Goal: Book appointment/travel/reservation

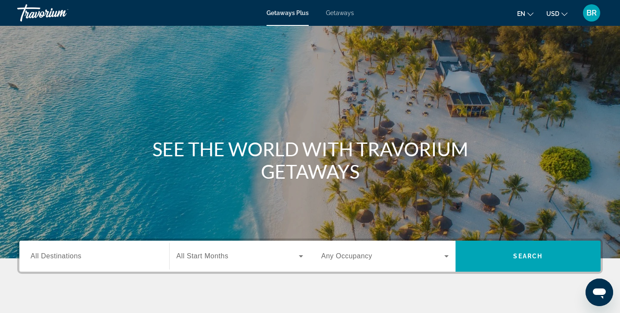
click at [42, 255] on span "All Destinations" at bounding box center [56, 255] width 51 height 7
click at [42, 255] on input "Destination All Destinations" at bounding box center [94, 256] width 127 height 10
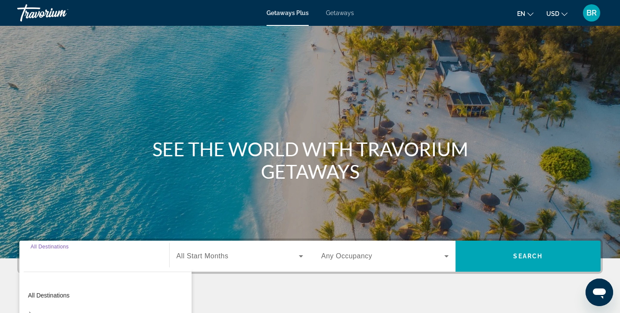
scroll to position [152, 0]
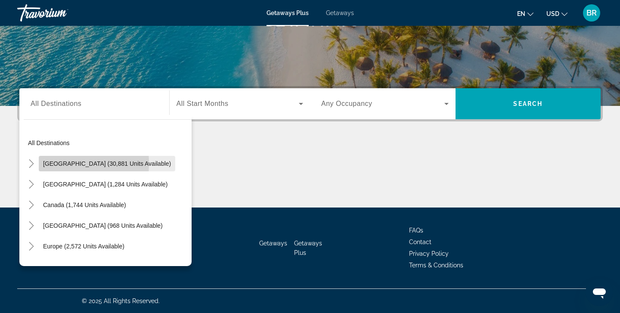
click at [43, 164] on span "[GEOGRAPHIC_DATA] (30,881 units available)" at bounding box center [107, 163] width 128 height 7
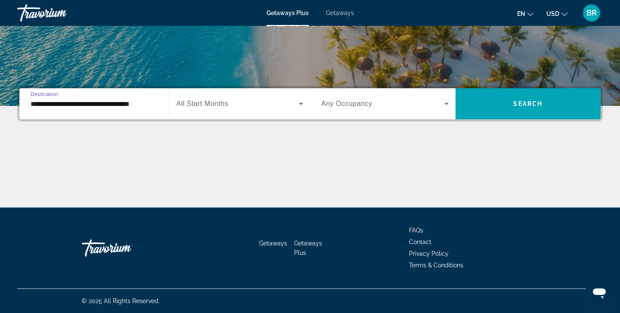
click at [51, 99] on input "**********" at bounding box center [94, 104] width 127 height 10
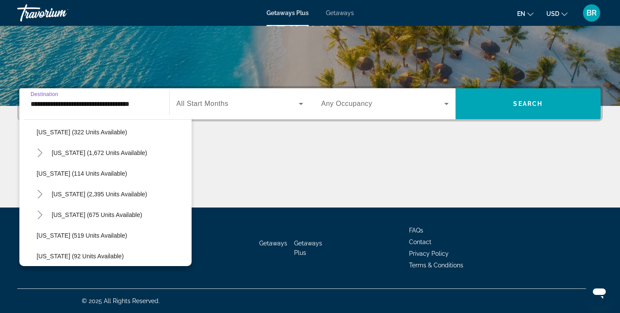
scroll to position [361, 0]
click at [65, 195] on span "[US_STATE] (2,395 units available)" at bounding box center [100, 194] width 96 height 7
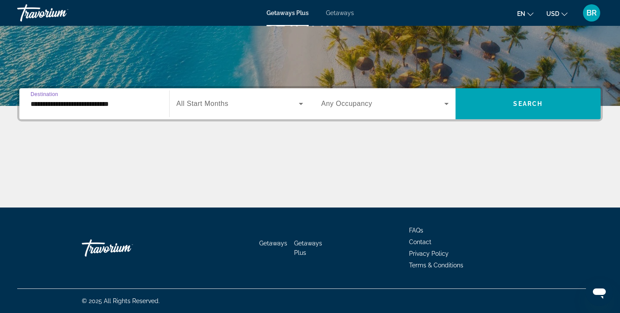
click at [55, 104] on input "**********" at bounding box center [94, 104] width 127 height 10
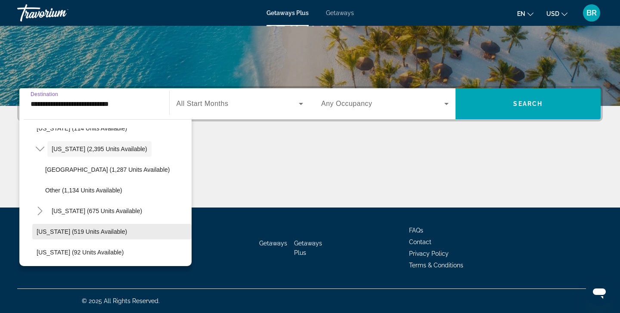
scroll to position [407, 0]
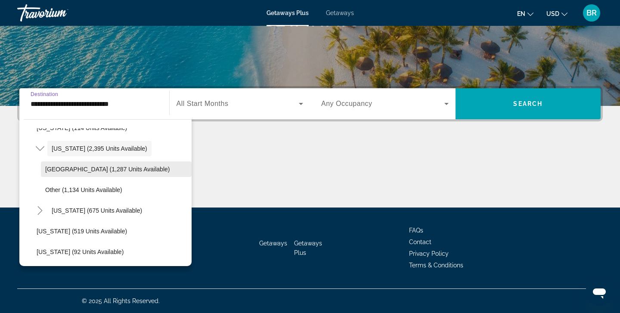
click at [75, 168] on span "[GEOGRAPHIC_DATA] (1,287 units available)" at bounding box center [107, 169] width 124 height 7
type input "**********"
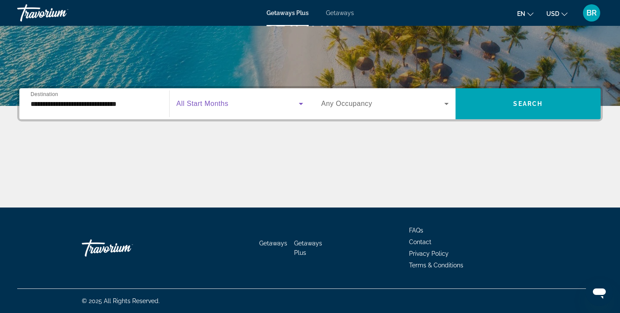
click at [299, 104] on icon "Search widget" at bounding box center [301, 104] width 10 height 10
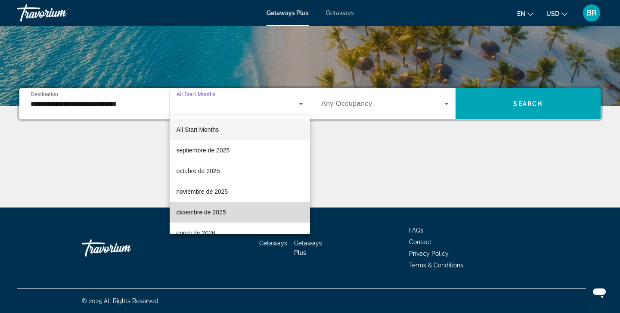
click at [195, 212] on span "diciembre de 2025" at bounding box center [200, 212] width 49 height 10
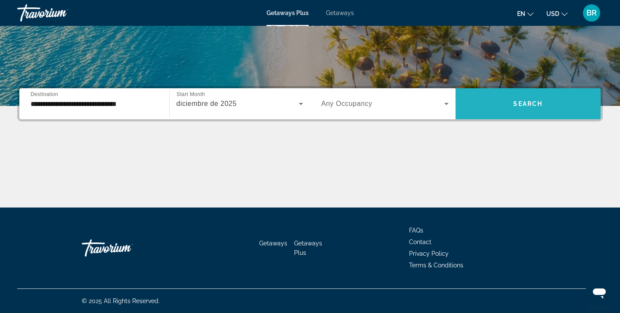
click at [532, 102] on span "Search" at bounding box center [527, 103] width 29 height 7
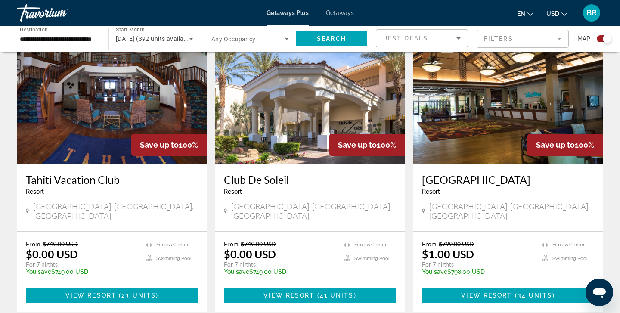
scroll to position [323, 0]
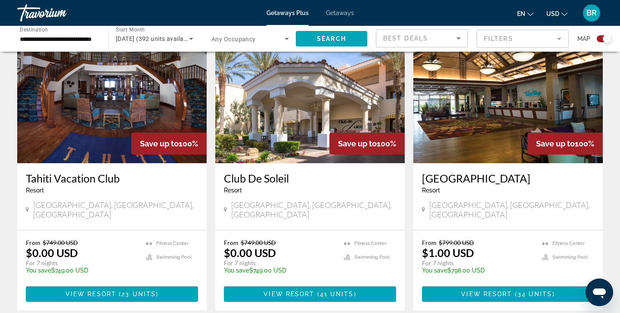
click at [511, 106] on img "Main content" at bounding box center [507, 94] width 189 height 138
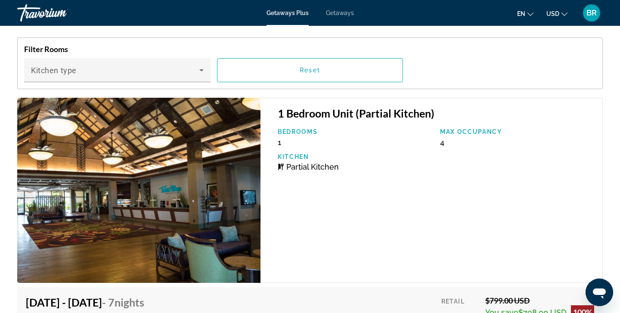
scroll to position [1488, 0]
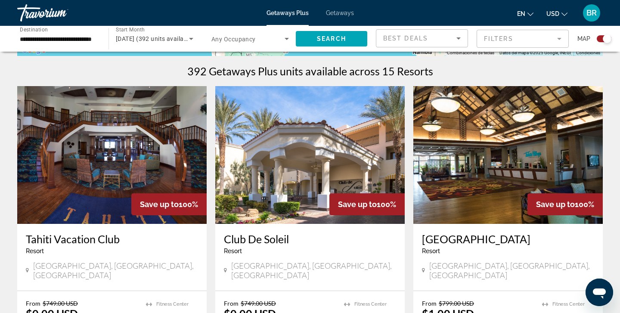
scroll to position [262, 0]
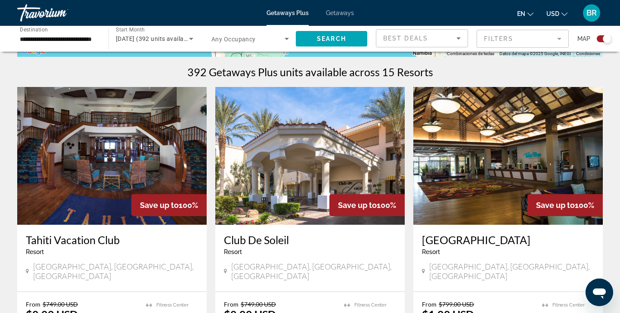
click at [96, 160] on img "Main content" at bounding box center [111, 156] width 189 height 138
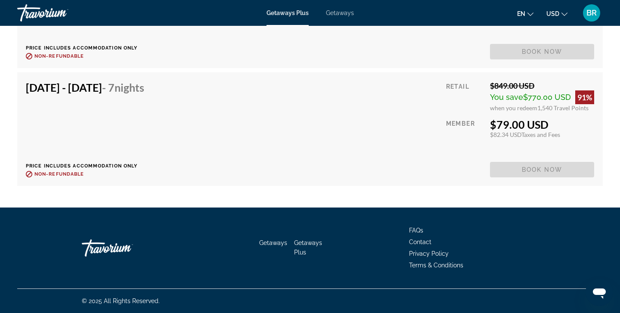
scroll to position [3970, 0]
